Goal: Information Seeking & Learning: Learn about a topic

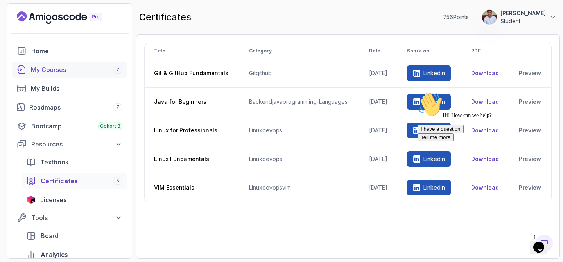
click at [63, 72] on div "My Courses 7" at bounding box center [77, 69] width 92 height 9
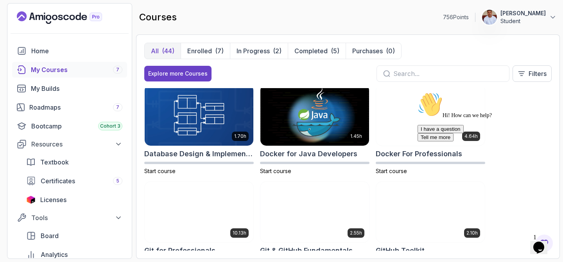
scroll to position [199, 0]
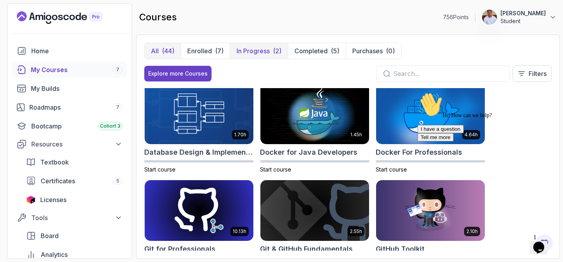
click at [250, 50] on p "In Progress" at bounding box center [253, 50] width 33 height 9
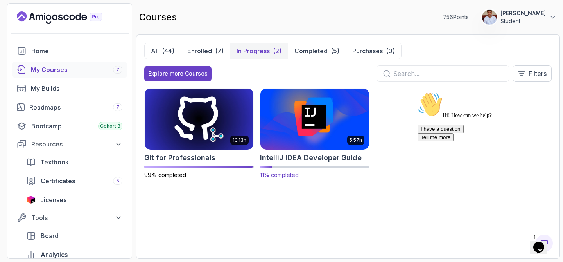
click at [295, 116] on img at bounding box center [315, 119] width 114 height 64
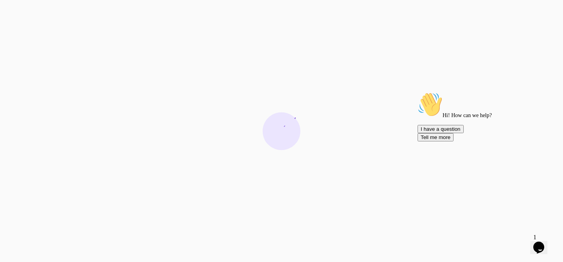
drag, startPoint x: 548, startPoint y: 148, endPoint x: 962, endPoint y: 237, distance: 423.7
click at [418, 92] on icon "Chat attention grabber" at bounding box center [418, 92] width 0 height 0
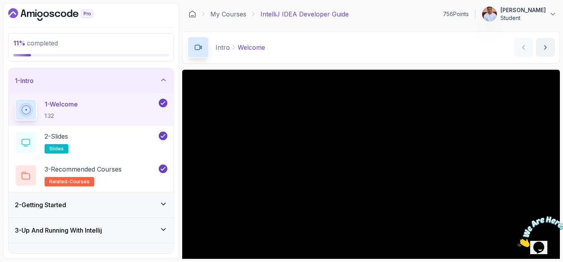
click at [167, 81] on icon at bounding box center [164, 80] width 8 height 8
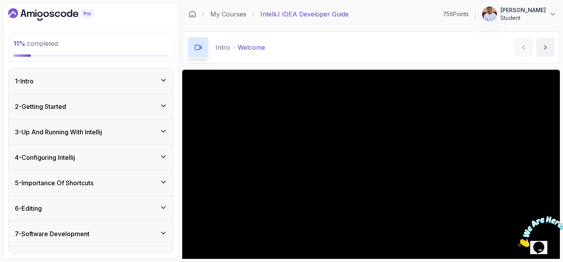
click at [162, 154] on icon at bounding box center [164, 157] width 8 height 8
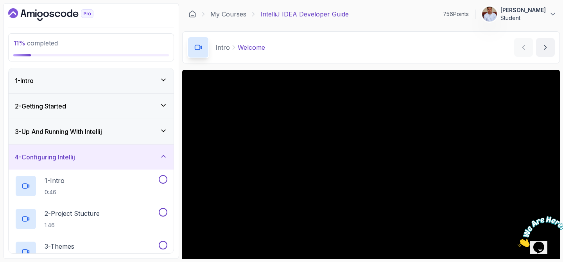
click at [165, 136] on div "3 - Up And Running With Intellij" at bounding box center [91, 131] width 165 height 25
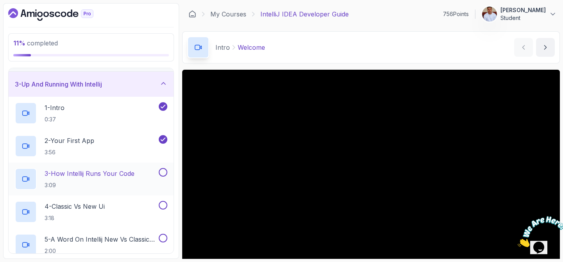
scroll to position [55, 0]
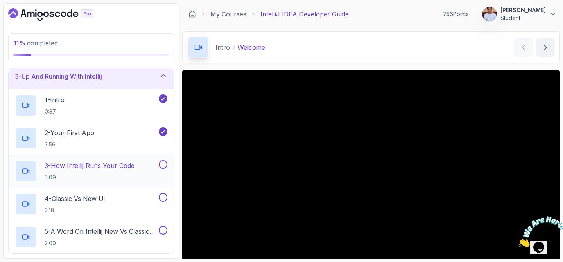
click at [115, 165] on p "3 - How Intellij Runs Your Code" at bounding box center [90, 165] width 90 height 9
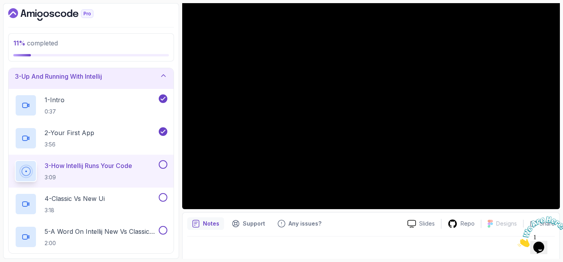
scroll to position [74, 0]
click at [518, 241] on icon "Close" at bounding box center [518, 244] width 0 height 7
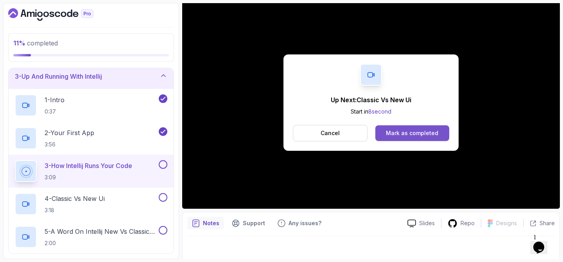
click at [415, 133] on div "Mark as completed" at bounding box center [412, 133] width 52 height 8
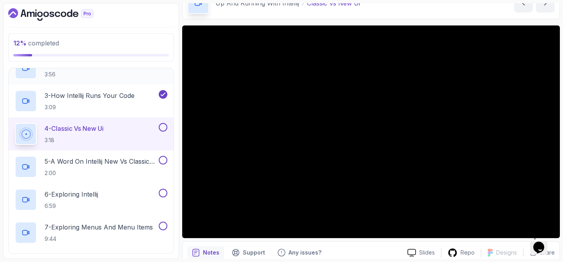
scroll to position [126, 0]
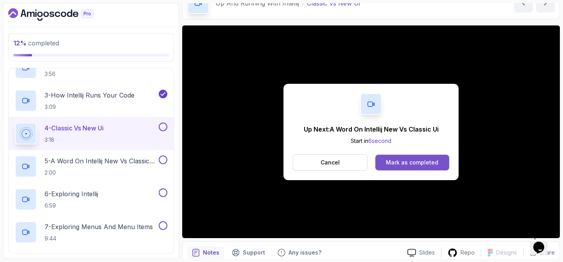
click at [397, 165] on div "Mark as completed" at bounding box center [412, 162] width 52 height 8
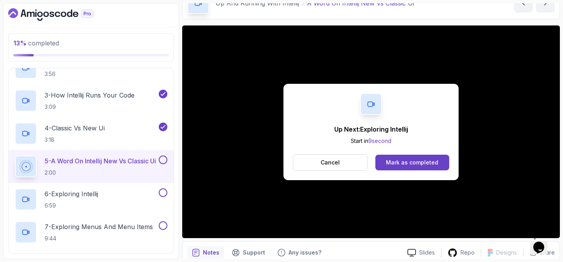
click at [397, 165] on div "Mark as completed" at bounding box center [412, 162] width 52 height 8
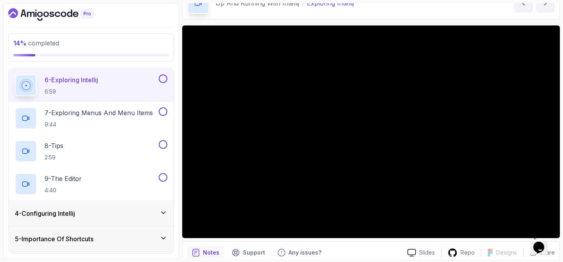
scroll to position [238, 0]
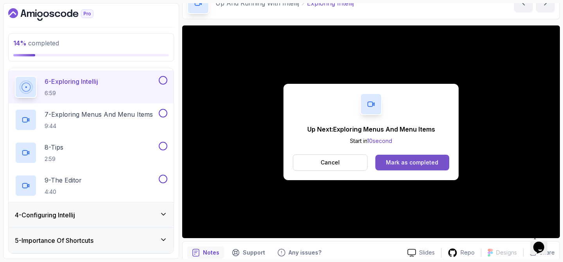
click at [429, 161] on div "Mark as completed" at bounding box center [412, 162] width 52 height 8
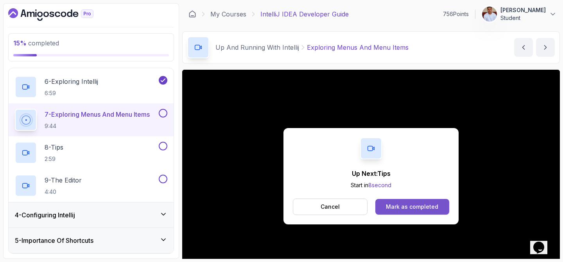
click at [409, 202] on button "Mark as completed" at bounding box center [413, 207] width 74 height 16
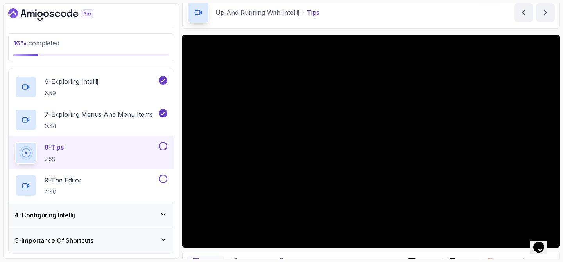
scroll to position [35, 0]
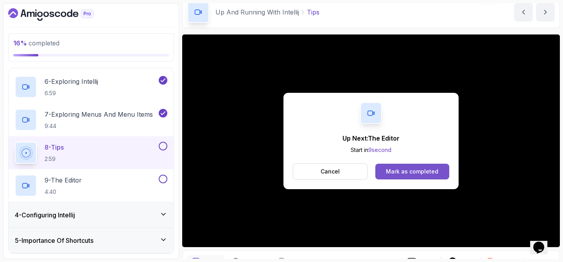
click at [402, 172] on div "Mark as completed" at bounding box center [412, 171] width 52 height 8
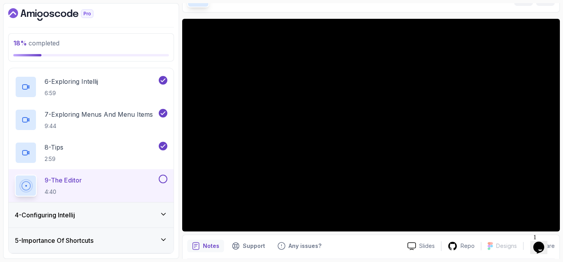
scroll to position [55, 0]
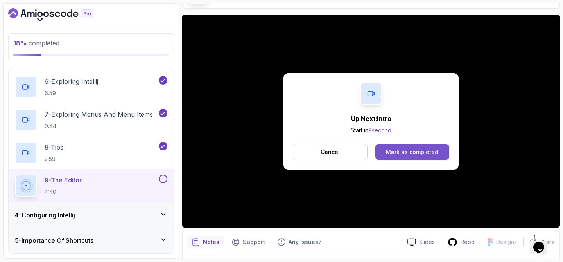
click at [413, 147] on button "Mark as completed" at bounding box center [413, 152] width 74 height 16
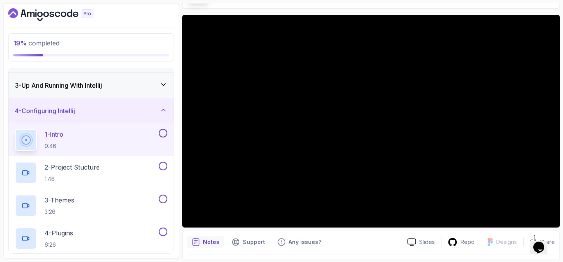
scroll to position [45, 0]
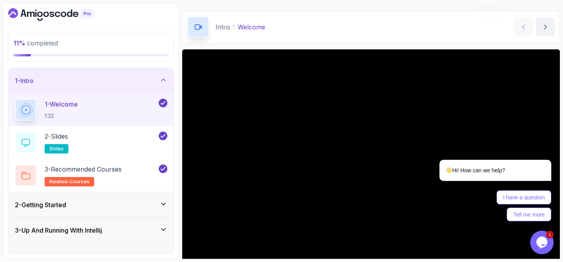
scroll to position [25, 0]
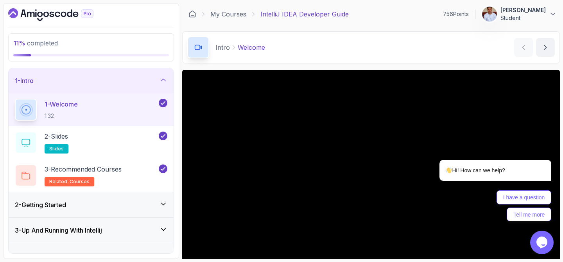
click at [65, 12] on icon "Dashboard" at bounding box center [63, 14] width 5 height 5
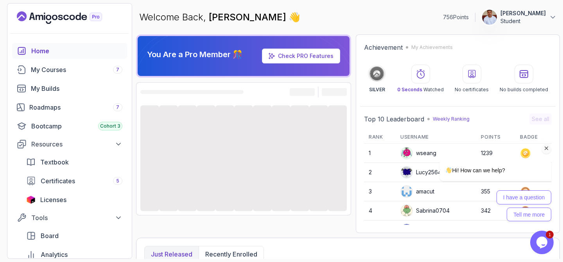
click at [548, 149] on icon "Chat attention grabber" at bounding box center [546, 148] width 7 height 7
